Goal: Task Accomplishment & Management: Complete application form

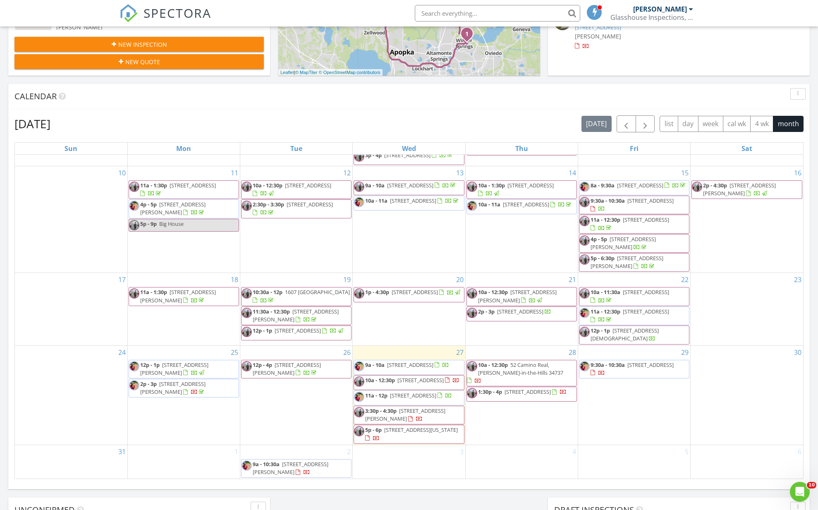
scroll to position [181, 0]
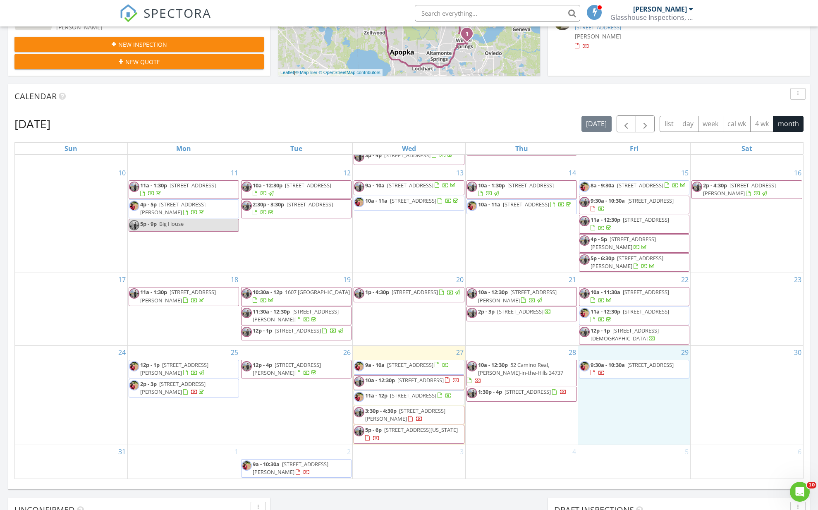
click at [615, 400] on div "29 9:30a - 10:30a 1403 Braebury Dr, Leesburg 34748" at bounding box center [634, 395] width 112 height 99
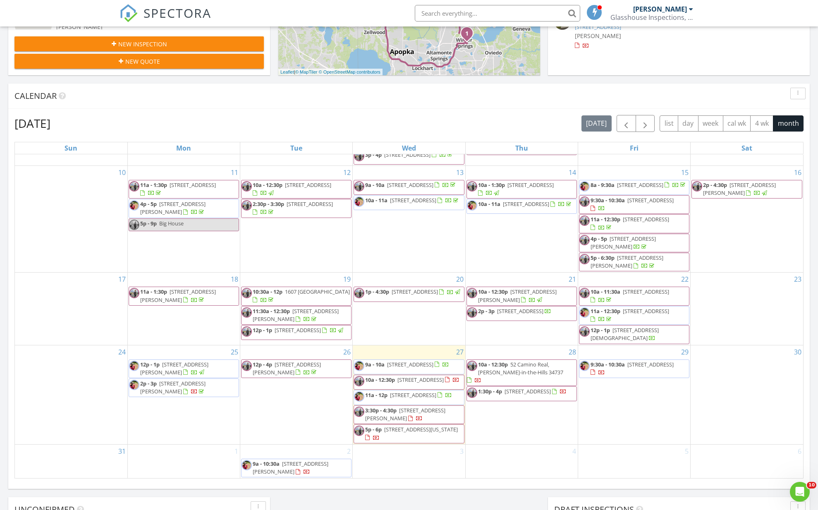
click at [609, 381] on div "29 9:30a - 10:30a 1403 Braebury Dr, Leesburg 34748" at bounding box center [634, 394] width 112 height 99
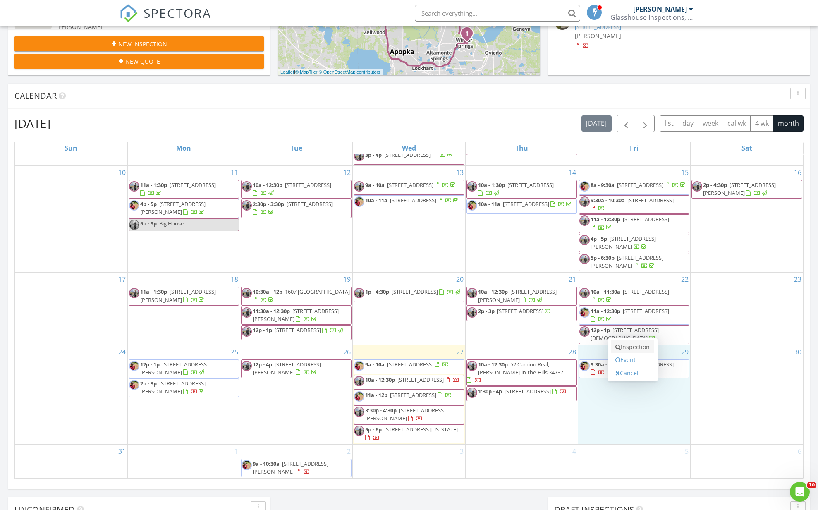
click at [625, 348] on link "Inspection" at bounding box center [632, 346] width 43 height 13
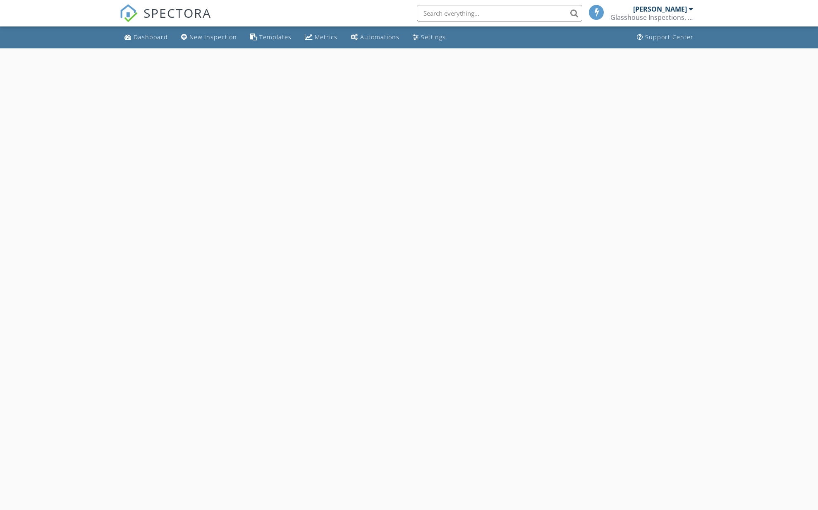
select select "7"
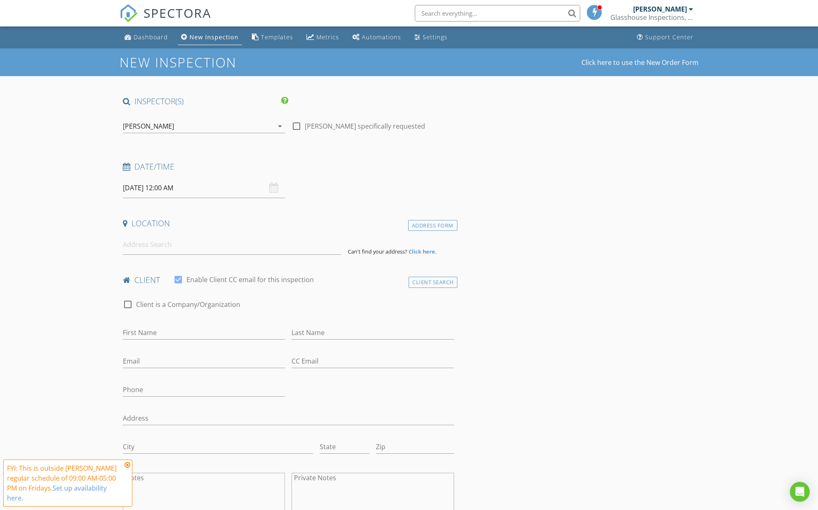
click at [151, 186] on input "08/29/2025 12:00 AM" at bounding box center [204, 188] width 162 height 20
type input "11"
type input "08/29/2025 11:00 PM"
click at [170, 331] on span at bounding box center [171, 333] width 6 height 8
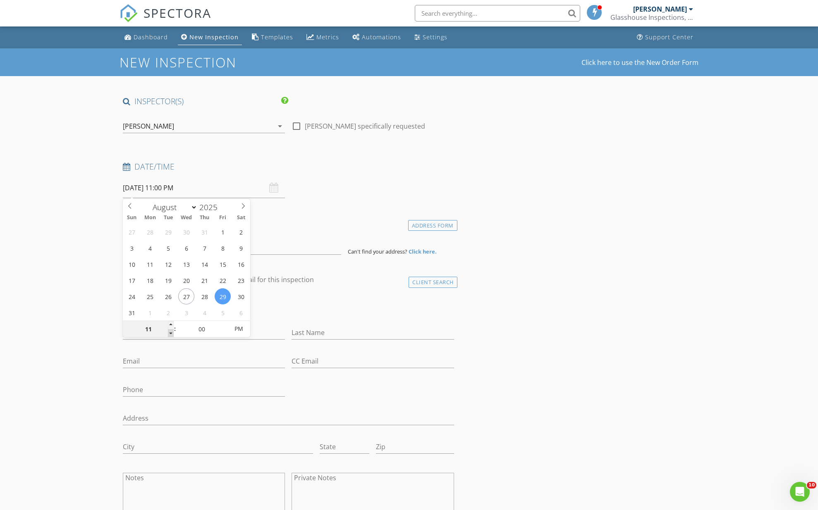
type input "10"
type input "08/29/2025 10:00 PM"
click at [170, 331] on span at bounding box center [171, 333] width 6 height 8
type input "09"
type input "08/29/2025 9:00 PM"
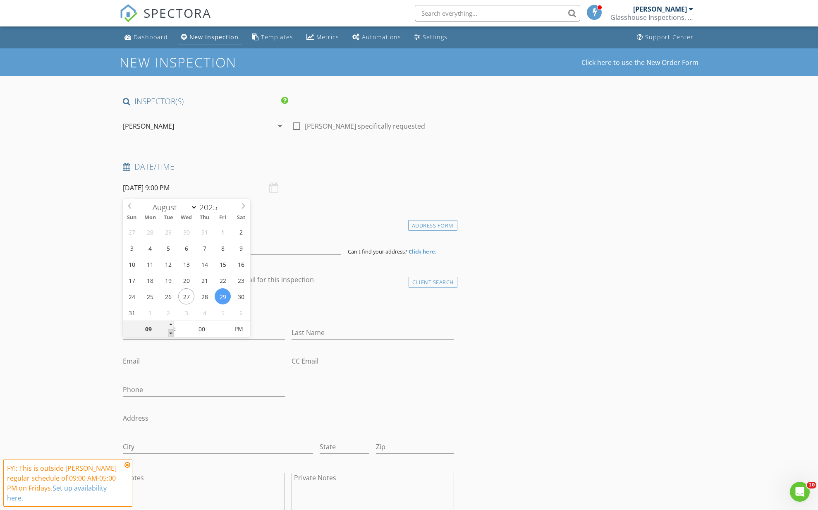
click at [170, 331] on span at bounding box center [171, 333] width 6 height 8
type input "08"
type input "08/29/2025 8:00 PM"
click at [170, 331] on span at bounding box center [171, 333] width 6 height 8
type input "07"
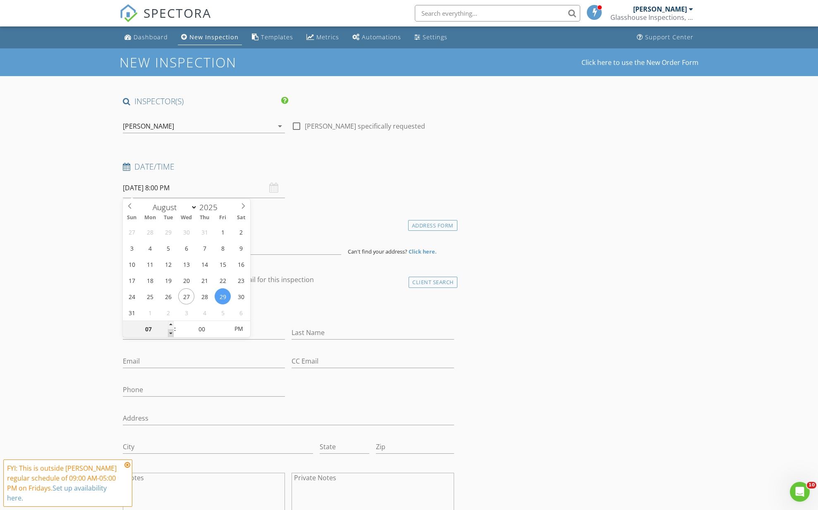
type input "08/29/2025 7:00 PM"
click at [170, 331] on span at bounding box center [171, 333] width 6 height 8
type input "06"
type input "08/29/2025 6:00 PM"
click at [170, 331] on span at bounding box center [171, 333] width 6 height 8
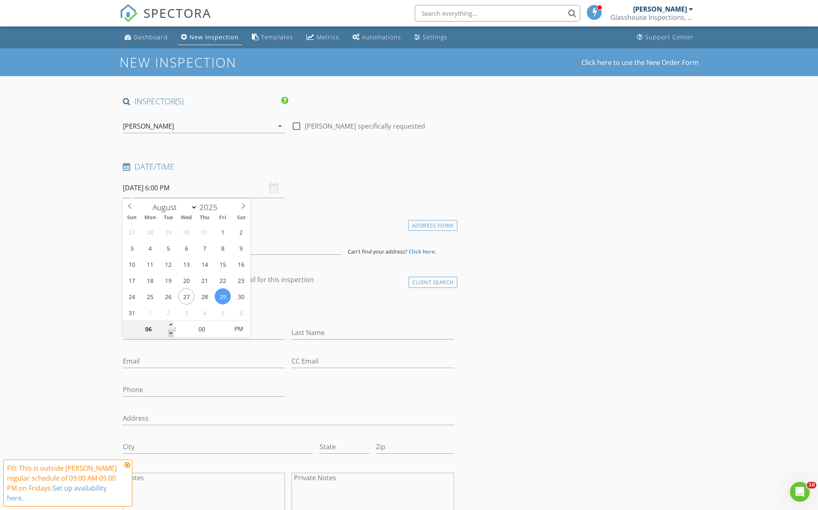
type input "05"
type input "08/29/2025 5:00 PM"
click at [170, 331] on span at bounding box center [171, 333] width 6 height 8
type input "04"
type input "08/29/2025 4:00 PM"
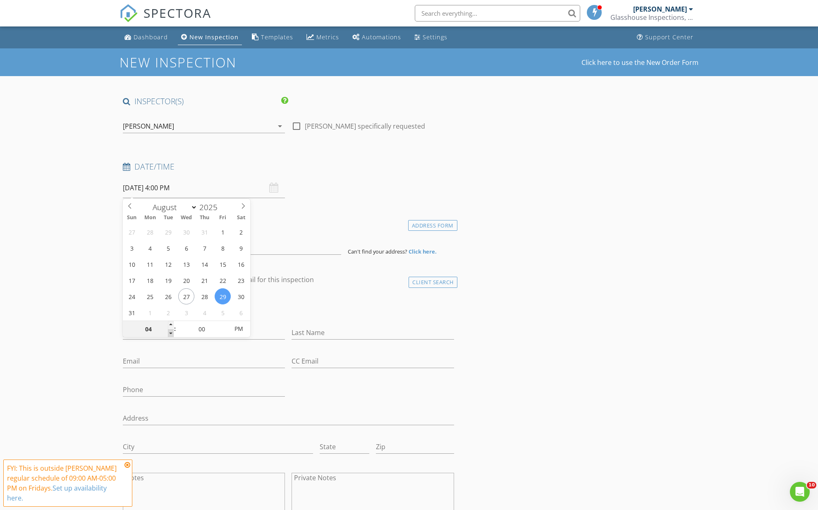
click at [170, 331] on span at bounding box center [171, 333] width 6 height 8
type input "03"
type input "08/29/2025 3:00 PM"
click at [170, 331] on span at bounding box center [171, 333] width 6 height 8
type input "02"
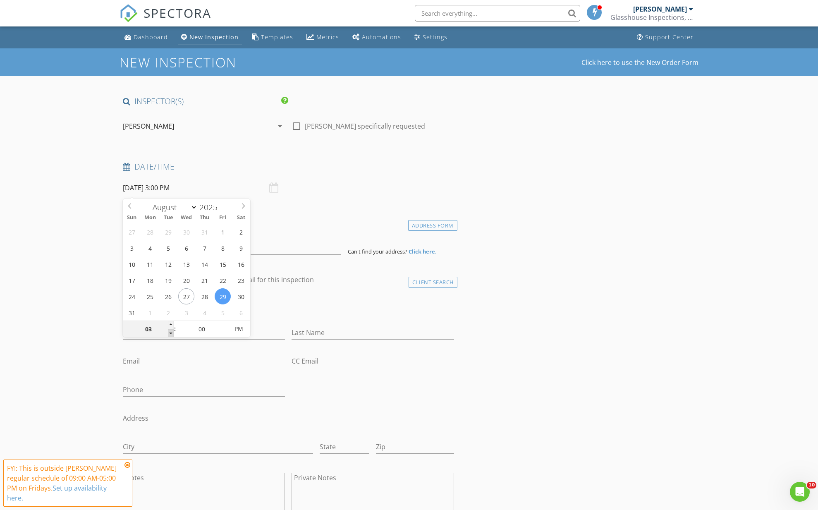
type input "08/29/2025 2:00 PM"
click at [170, 331] on span at bounding box center [171, 333] width 6 height 8
type input "01"
type input "08/29/2025 1:00 PM"
click at [170, 331] on span at bounding box center [171, 333] width 6 height 8
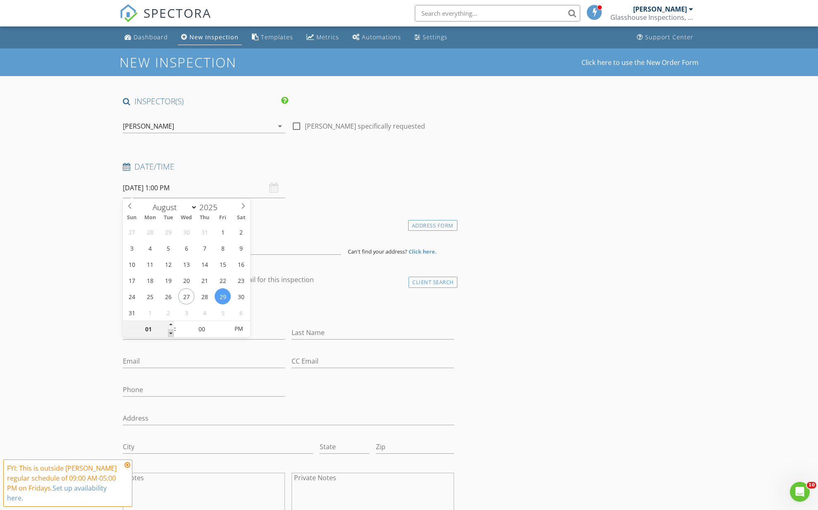
type input "12"
type input "08/29/2025 12:00 PM"
click at [170, 331] on span at bounding box center [171, 333] width 6 height 8
type input "11"
type input "08/29/2025 11:00 AM"
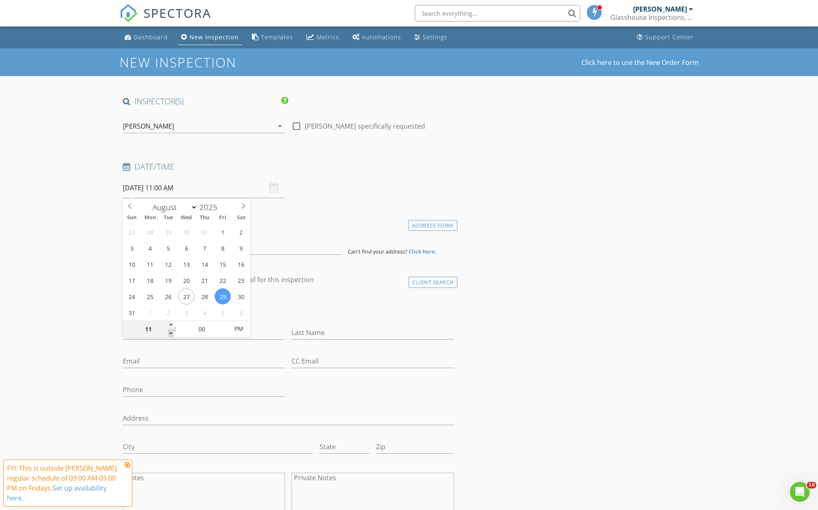
click at [170, 331] on span at bounding box center [171, 333] width 6 height 8
type input "10"
type input "08/29/2025 10:00 AM"
click at [170, 331] on span at bounding box center [171, 333] width 6 height 8
type input "09"
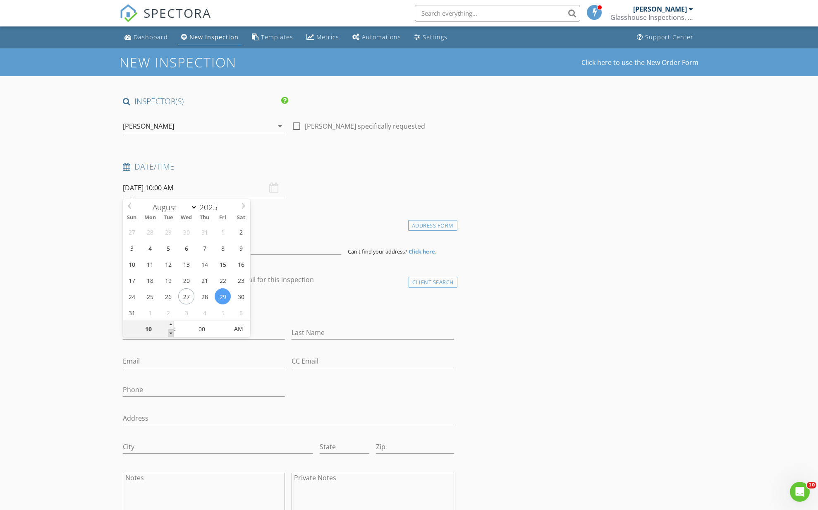
type input "08/29/2025 9:00 AM"
click at [170, 331] on span at bounding box center [171, 333] width 6 height 8
click at [144, 37] on div "Dashboard" at bounding box center [151, 37] width 34 height 8
